Goal: Use online tool/utility: Utilize a website feature to perform a specific function

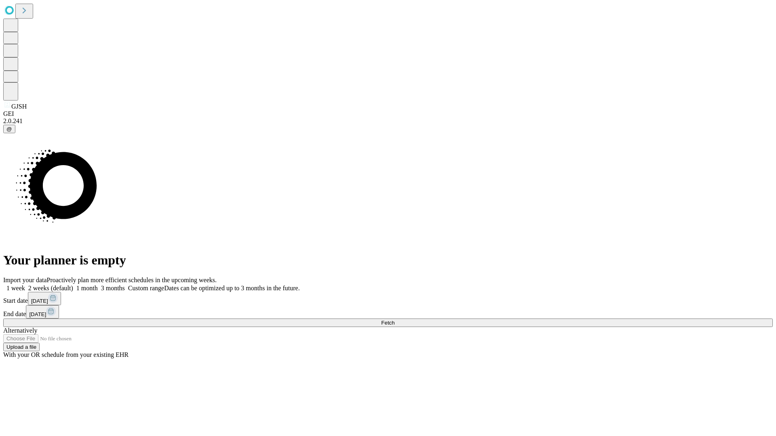
click at [394, 320] on span "Fetch" at bounding box center [387, 323] width 13 height 6
